Goal: Find contact information: Find contact information

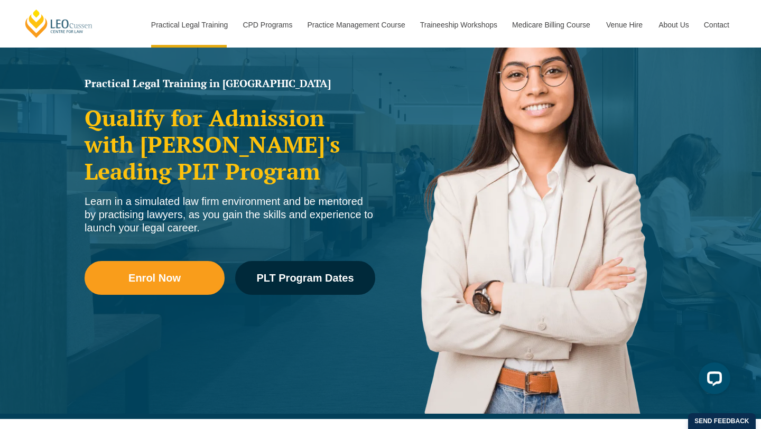
scroll to position [121, 0]
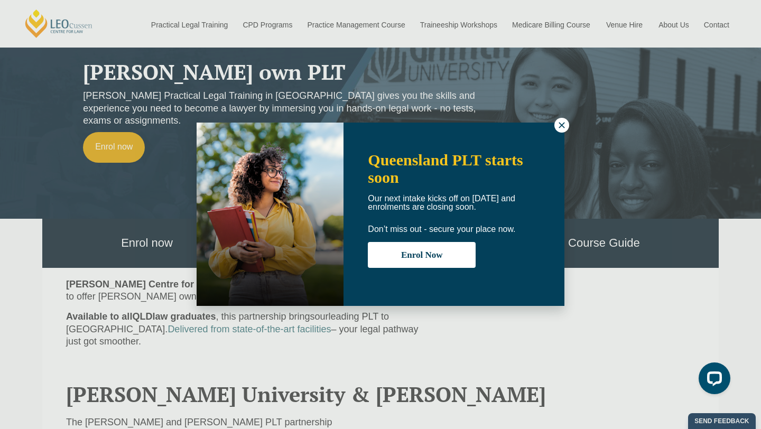
click at [557, 122] on icon at bounding box center [562, 125] width 10 height 10
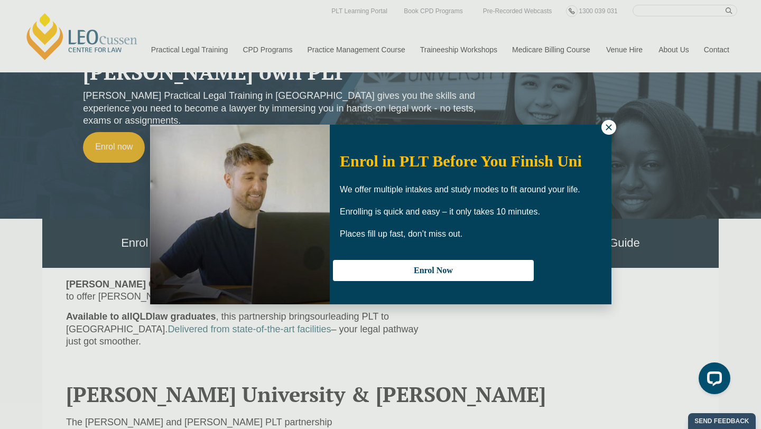
click at [609, 125] on icon at bounding box center [609, 128] width 10 height 10
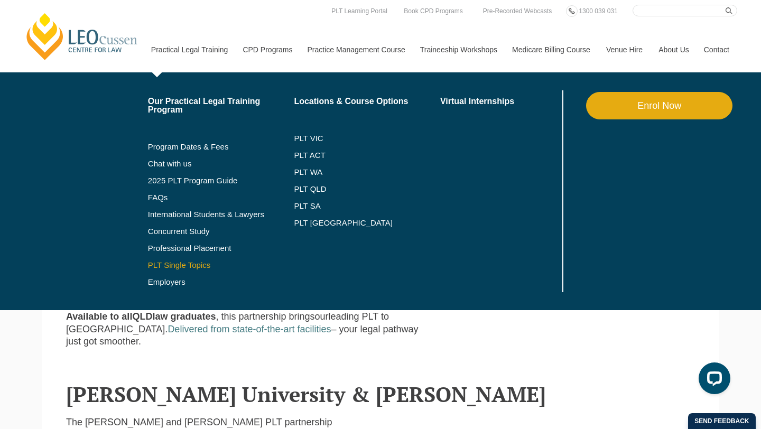
click at [172, 265] on link "PLT Single Topics" at bounding box center [221, 265] width 146 height 8
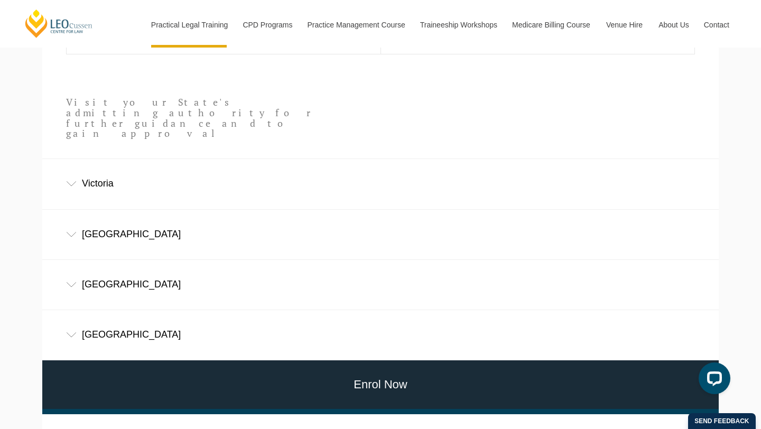
scroll to position [630, 0]
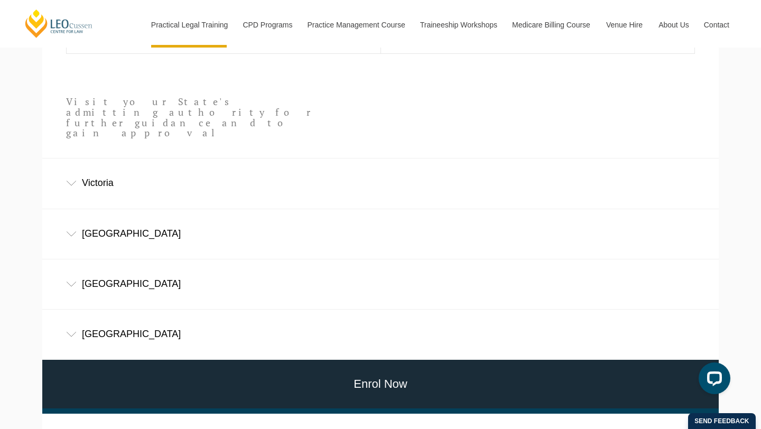
click at [142, 318] on div "[GEOGRAPHIC_DATA]" at bounding box center [380, 334] width 676 height 49
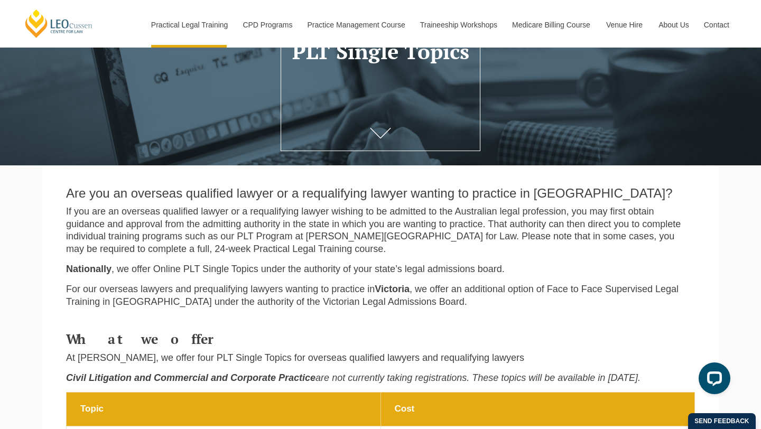
scroll to position [0, 0]
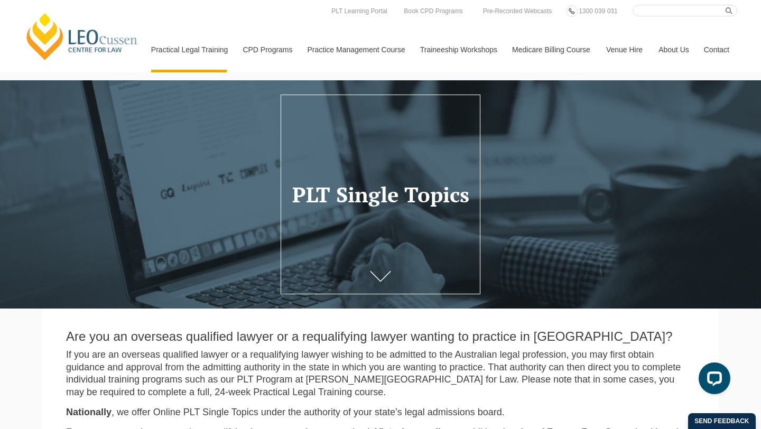
click at [714, 46] on link "Contact" at bounding box center [716, 49] width 41 height 45
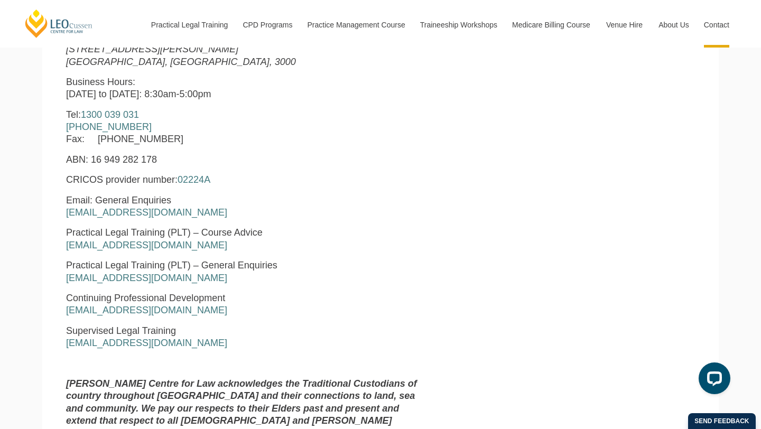
scroll to position [467, 0]
drag, startPoint x: 178, startPoint y: 281, endPoint x: 63, endPoint y: 283, distance: 114.7
click at [63, 283] on div "[PERSON_NAME] Centre for Law [STREET_ADDRESS][PERSON_NAME] Business Hours: [DAT…" at bounding box center [246, 228] width 376 height 437
copy link "[EMAIL_ADDRESS][DOMAIN_NAME]"
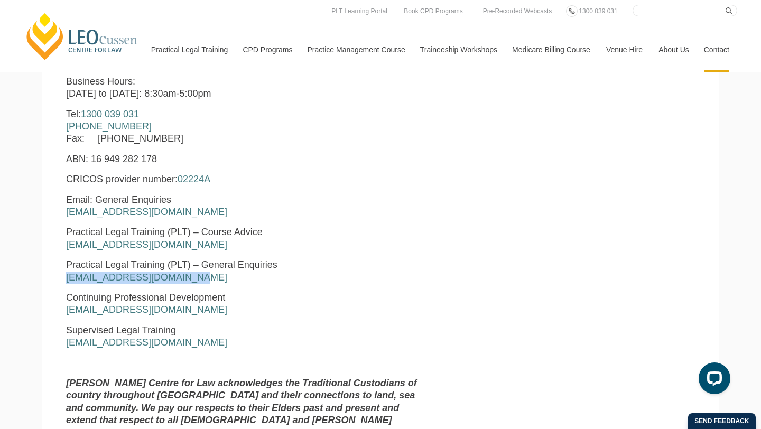
click at [267, 266] on p "Practical Legal Training (PLT) – General Enquiries [EMAIL_ADDRESS][DOMAIN_NAME]" at bounding box center [246, 271] width 360 height 25
drag, startPoint x: 62, startPoint y: 247, endPoint x: 198, endPoint y: 244, distance: 135.8
click at [198, 244] on div "[PERSON_NAME] Centre for Law [STREET_ADDRESS][PERSON_NAME] Business Hours: [DAT…" at bounding box center [246, 228] width 376 height 437
copy link "[EMAIL_ADDRESS][DOMAIN_NAME]"
